Goal: Answer question/provide support: Share knowledge or assist other users

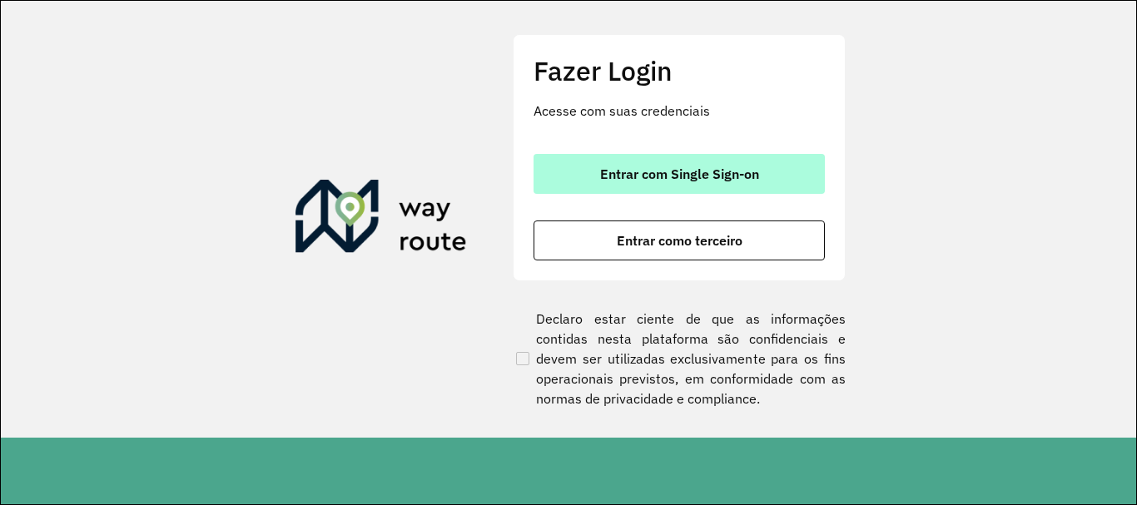
click at [658, 182] on button "Entrar com Single Sign-on" at bounding box center [679, 174] width 291 height 40
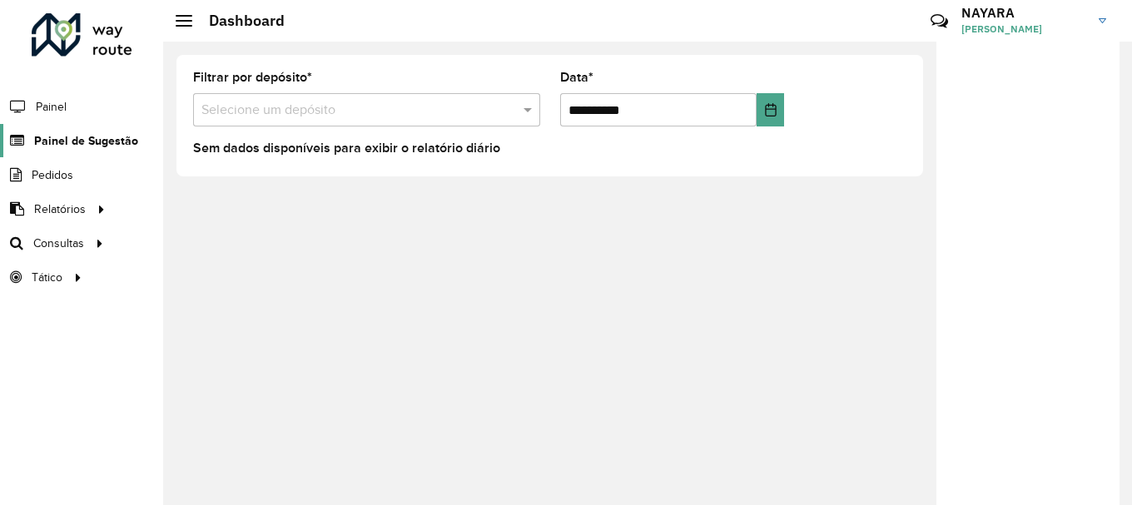
click at [69, 148] on span "Painel de Sugestão" at bounding box center [86, 140] width 104 height 17
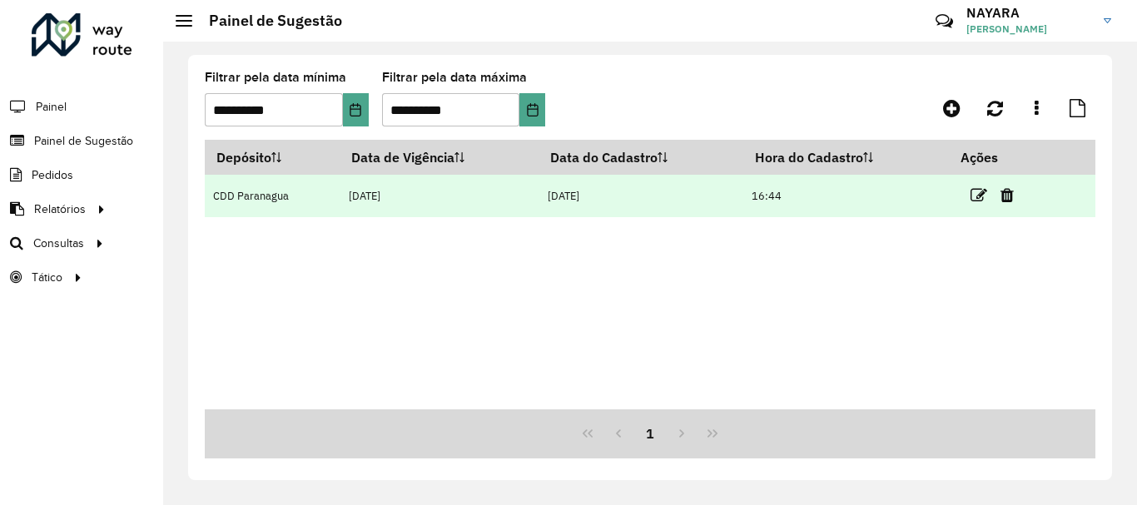
click at [970, 207] on td at bounding box center [1000, 196] width 100 height 42
click at [980, 202] on icon at bounding box center [979, 195] width 17 height 17
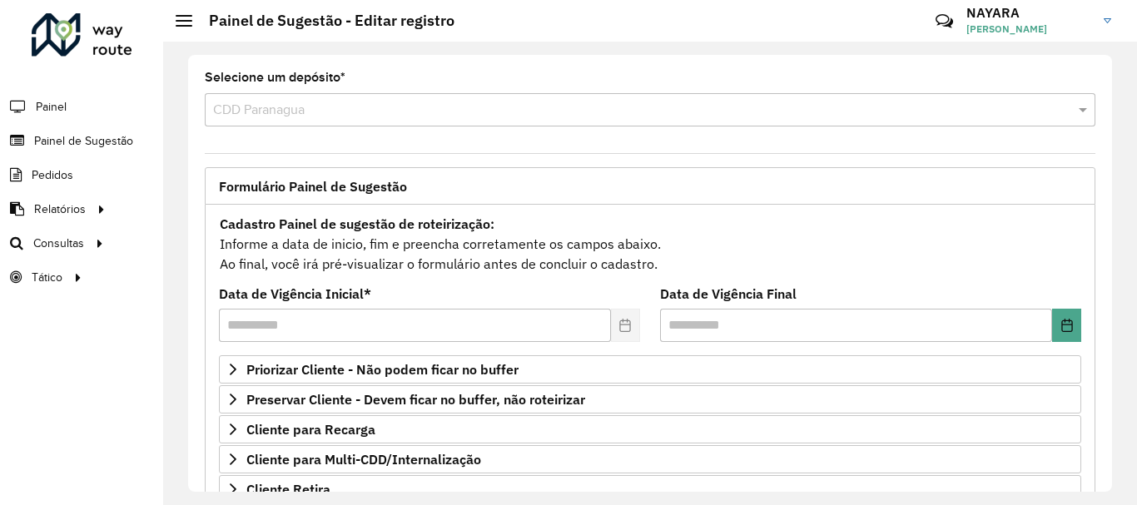
scroll to position [325, 0]
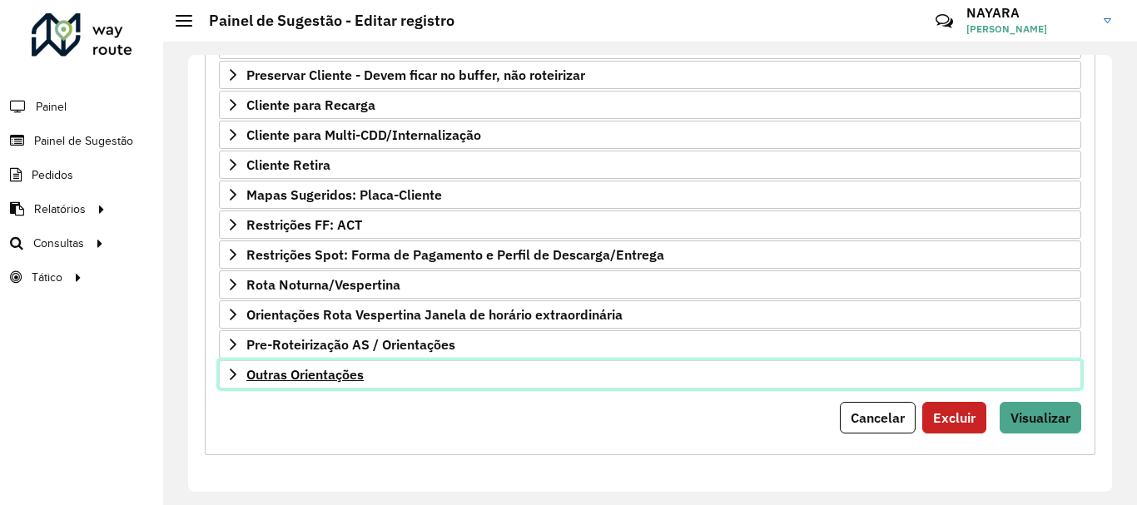
click at [340, 370] on span "Outras Orientações" at bounding box center [304, 374] width 117 height 13
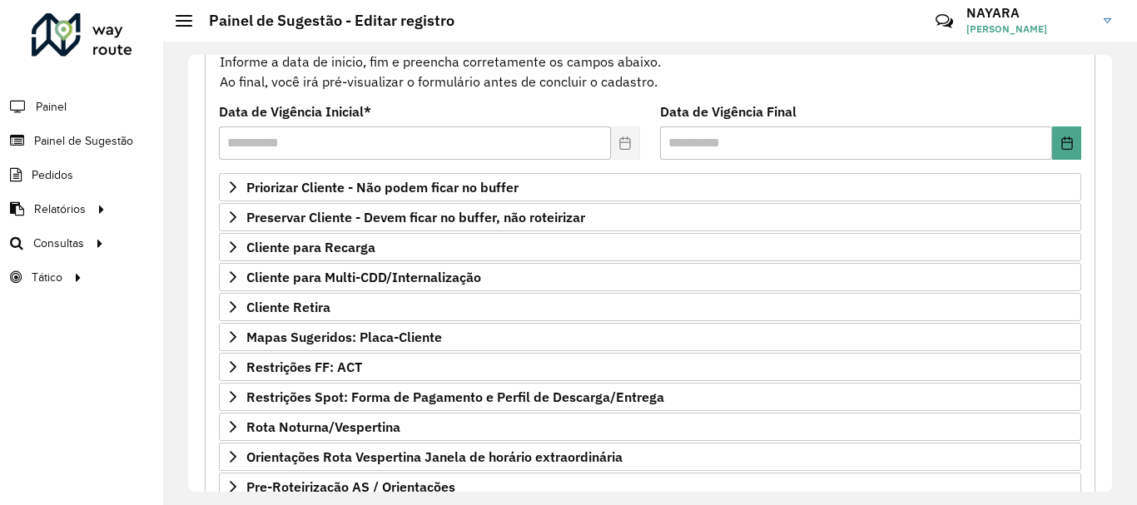
scroll to position [515, 0]
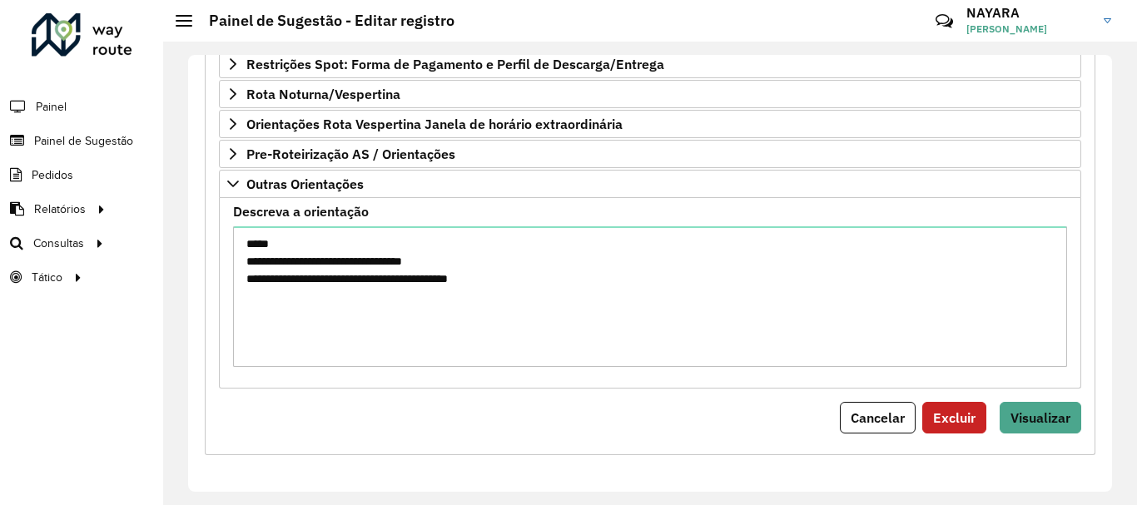
click at [1042, 435] on div "**********" at bounding box center [650, 73] width 891 height 766
click at [1049, 423] on span "Visualizar" at bounding box center [1041, 418] width 60 height 17
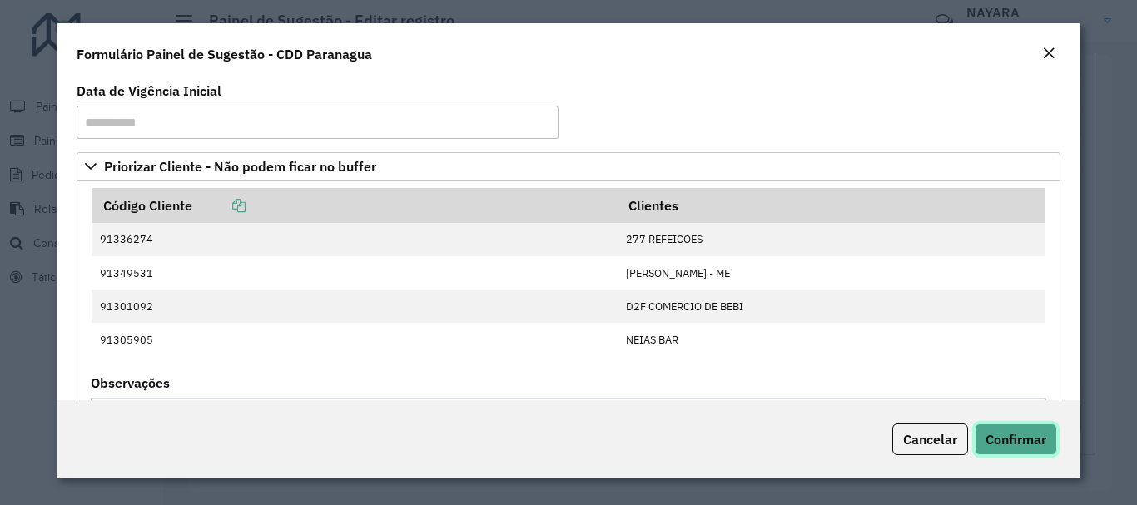
click at [1039, 431] on span "Confirmar" at bounding box center [1016, 439] width 61 height 17
